Goal: Information Seeking & Learning: Find specific fact

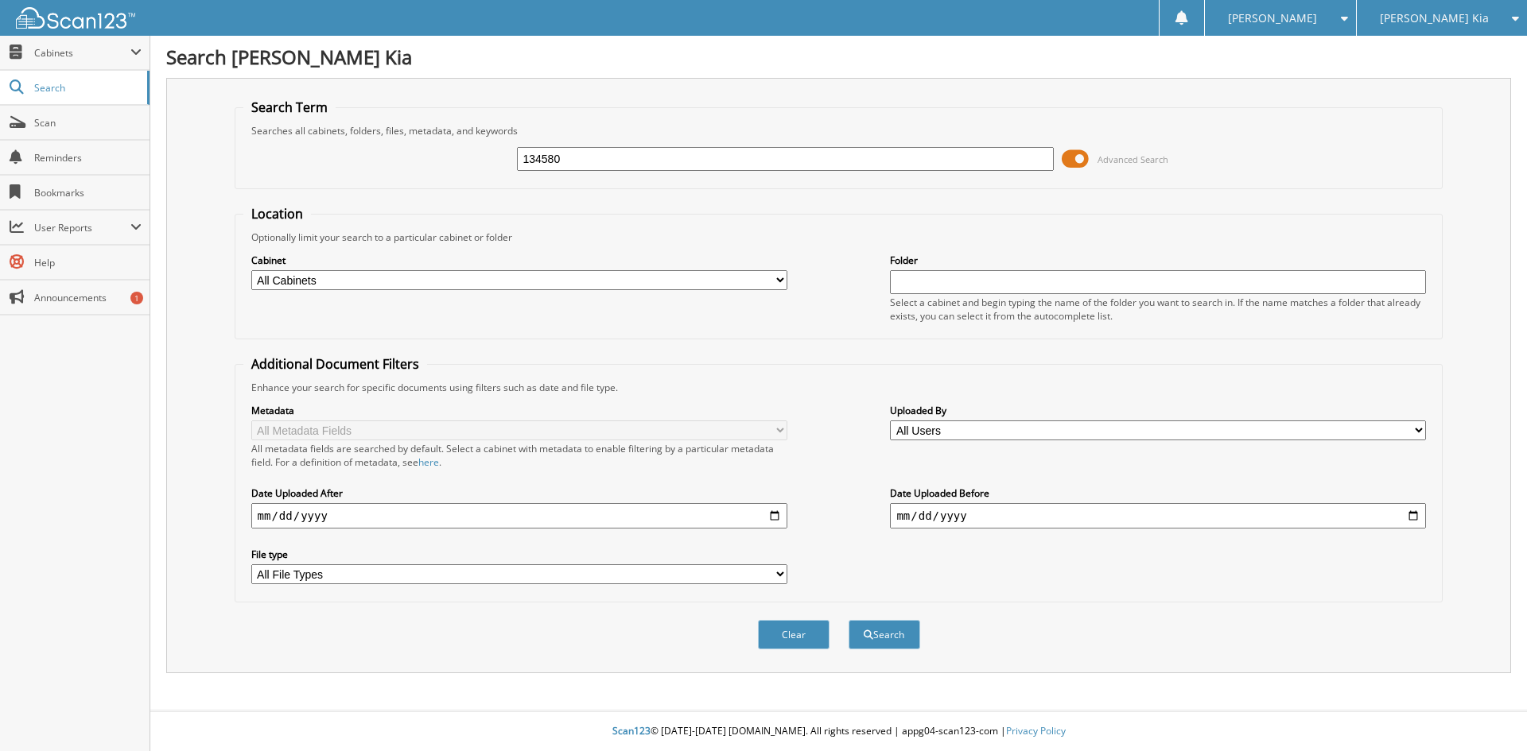
type input "134580"
click at [848, 620] on button "Search" at bounding box center [884, 634] width 72 height 29
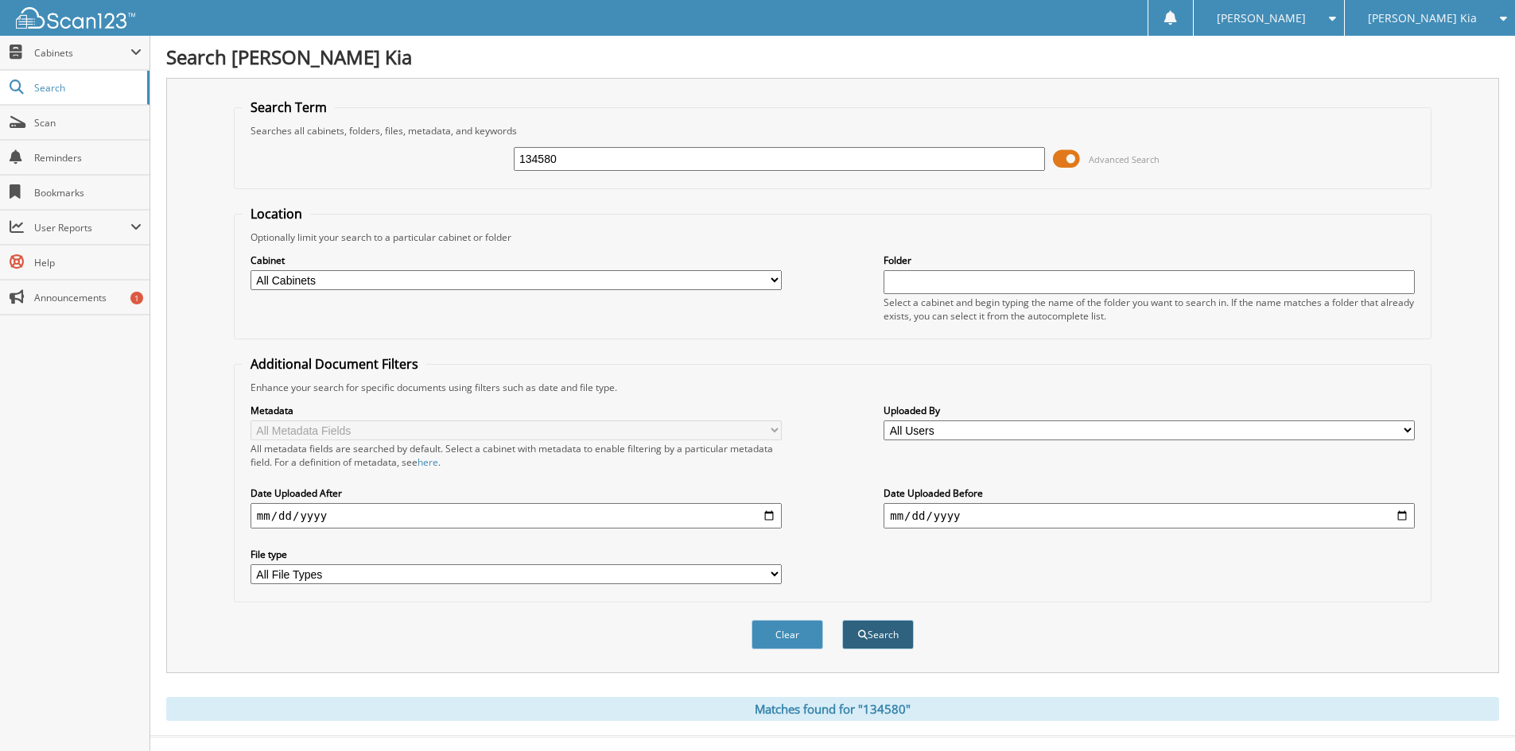
click at [882, 640] on button "Search" at bounding box center [878, 634] width 72 height 29
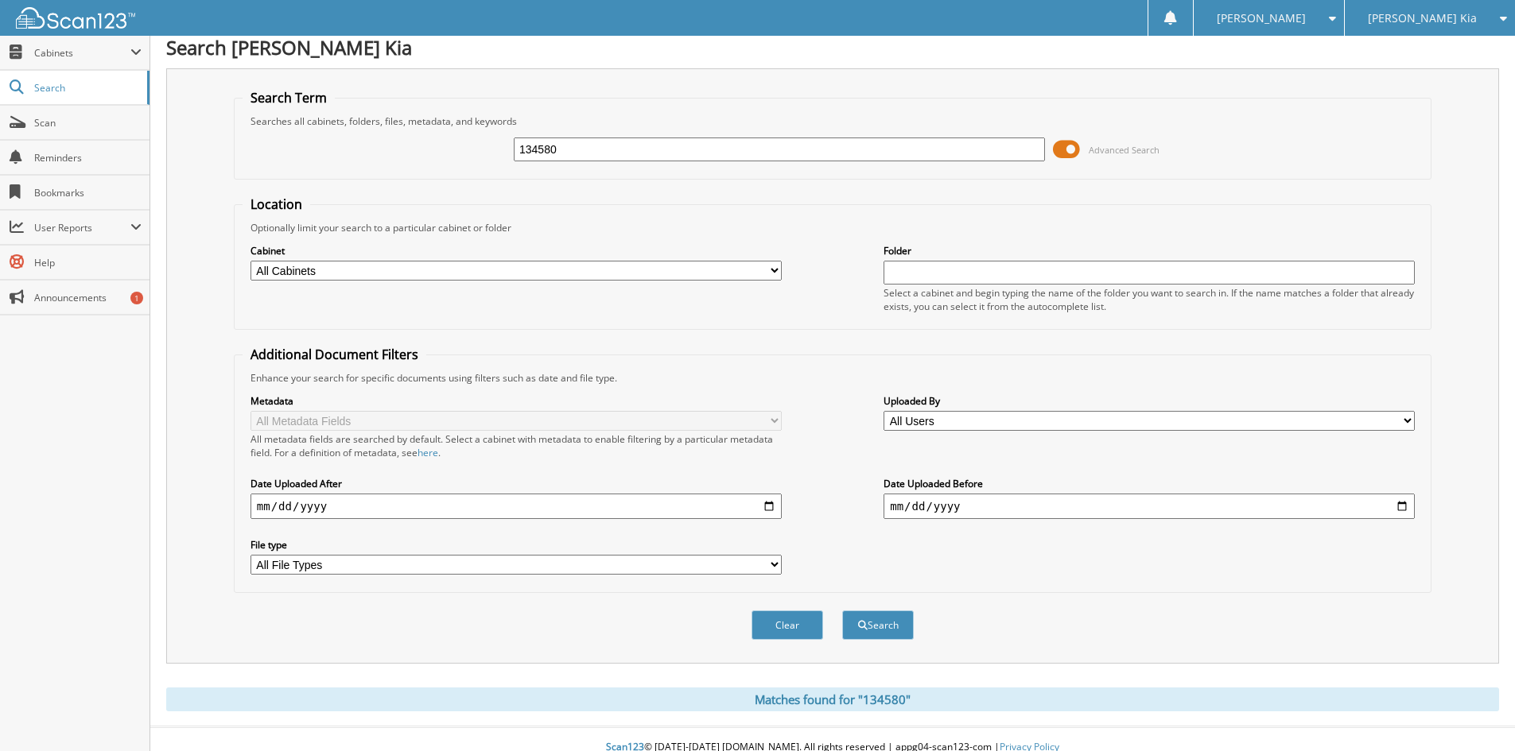
scroll to position [26, 0]
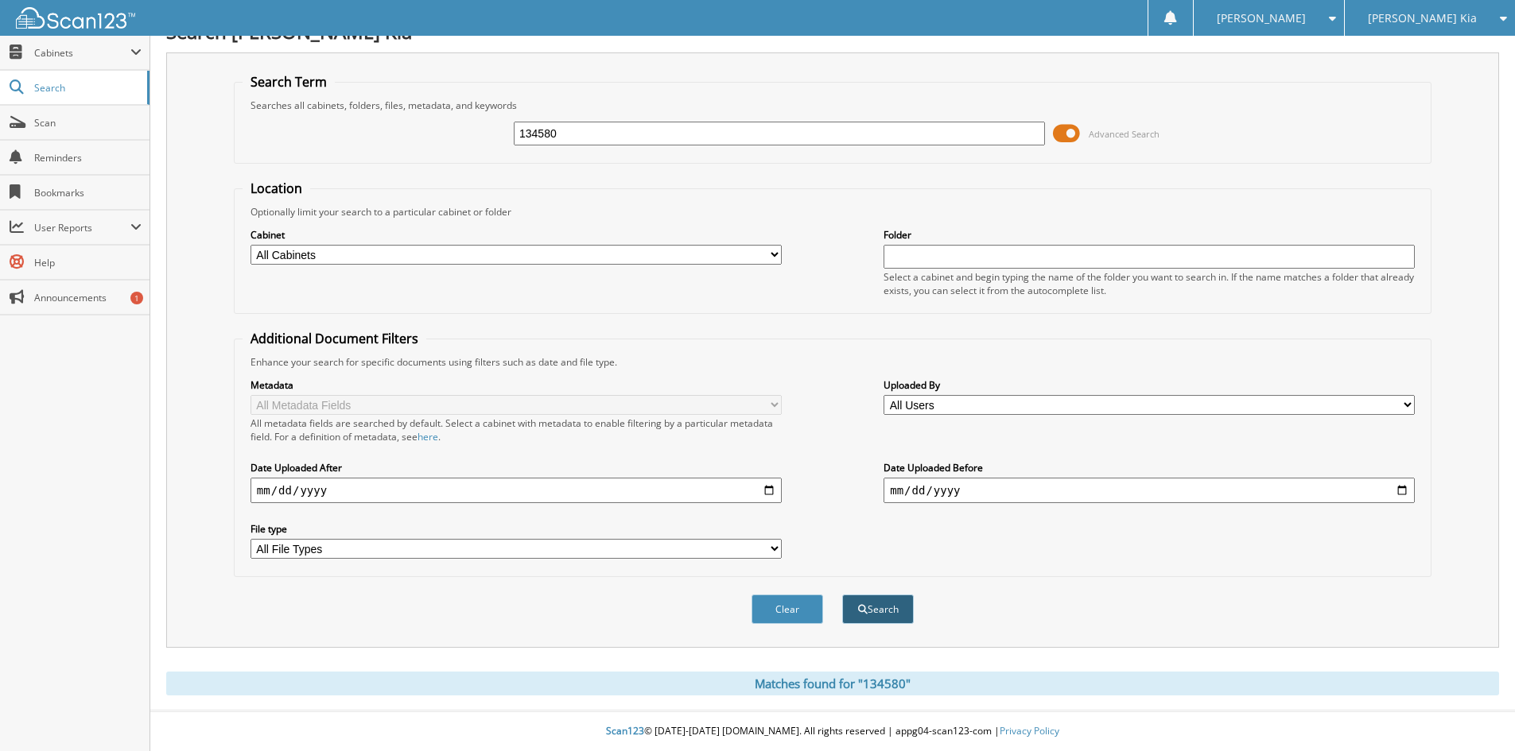
click at [879, 607] on button "Search" at bounding box center [878, 609] width 72 height 29
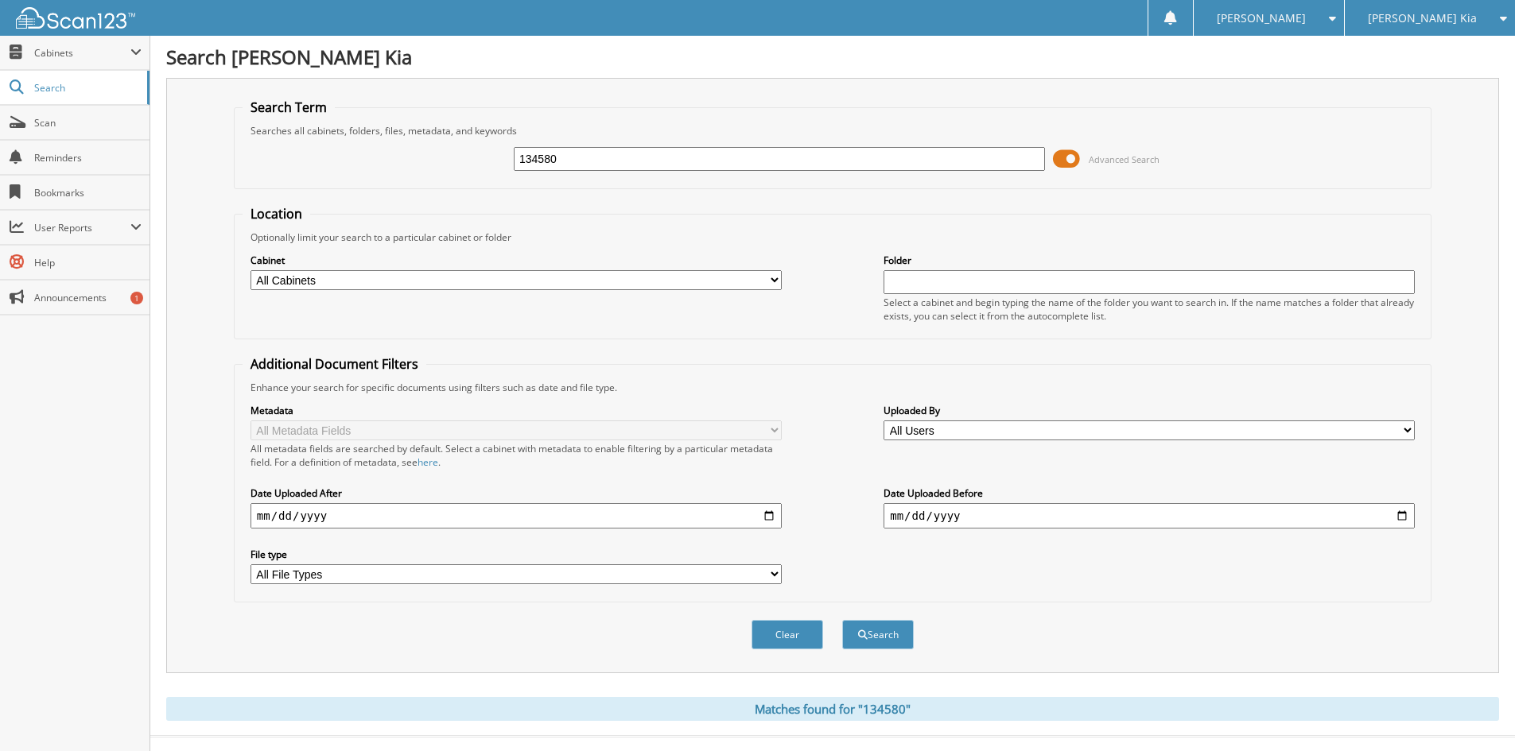
click at [1228, 215] on fieldset "Location Optionally limit your search to a particular cabinet or folder Cabinet…" at bounding box center [833, 272] width 1198 height 134
click at [446, 168] on div "134580 Advanced Search" at bounding box center [833, 159] width 1180 height 43
drag, startPoint x: 538, startPoint y: 164, endPoint x: 511, endPoint y: 169, distance: 27.5
click at [511, 169] on div "134580 Advanced Search" at bounding box center [833, 159] width 1180 height 43
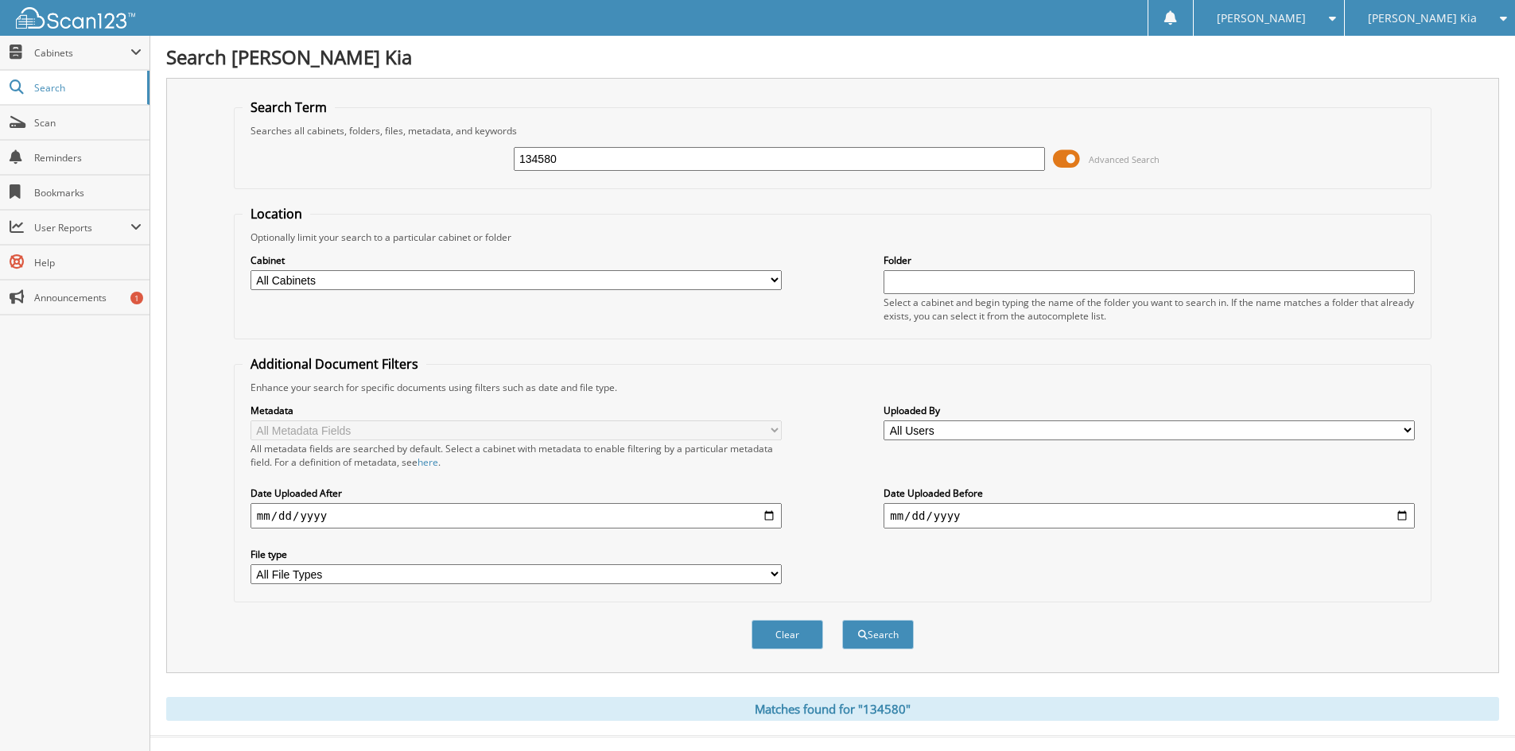
click at [613, 161] on input "134580" at bounding box center [779, 159] width 531 height 24
drag, startPoint x: 613, startPoint y: 161, endPoint x: 600, endPoint y: 161, distance: 12.7
click at [600, 161] on input "134580" at bounding box center [779, 159] width 531 height 24
click at [581, 169] on input "134580" at bounding box center [779, 159] width 531 height 24
